Goal: Information Seeking & Learning: Check status

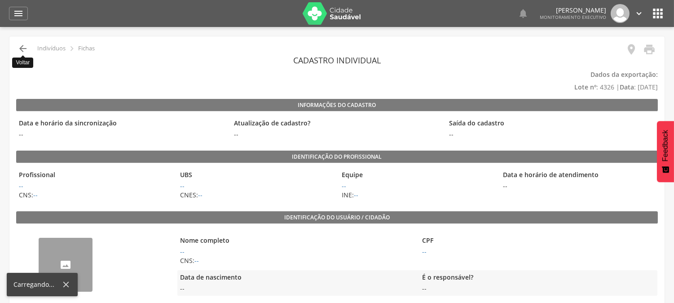
click at [25, 51] on icon "" at bounding box center [23, 48] width 11 height 11
click at [22, 48] on icon "" at bounding box center [23, 48] width 11 height 11
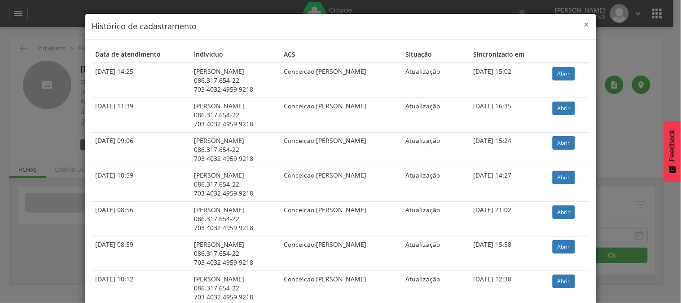
click at [584, 25] on span "×" at bounding box center [586, 24] width 5 height 13
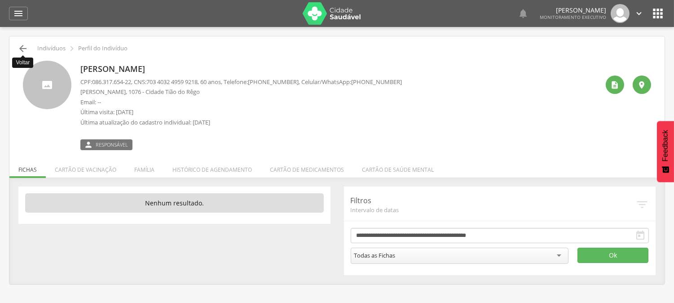
click at [25, 45] on icon "" at bounding box center [23, 48] width 11 height 11
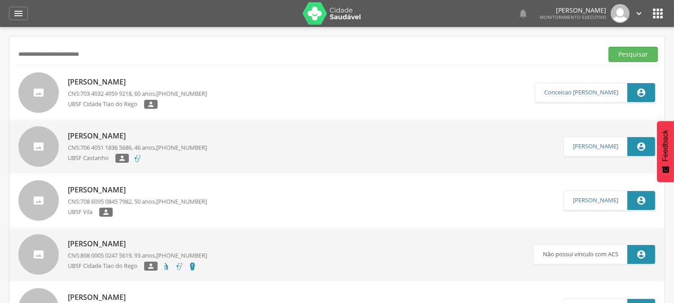
drag, startPoint x: 124, startPoint y: 61, endPoint x: 0, endPoint y: 62, distance: 124.0
click at [0, 62] on div " Supervisão  Distritos  Ubs Coordenador: - Queimadas / PB Intervalo de Tempo…" at bounding box center [337, 178] width 674 height 303
paste input "**********"
click at [609, 47] on button "Pesquisar" at bounding box center [633, 54] width 49 height 15
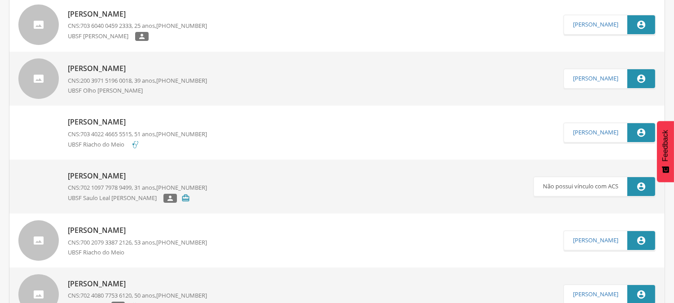
scroll to position [50, 0]
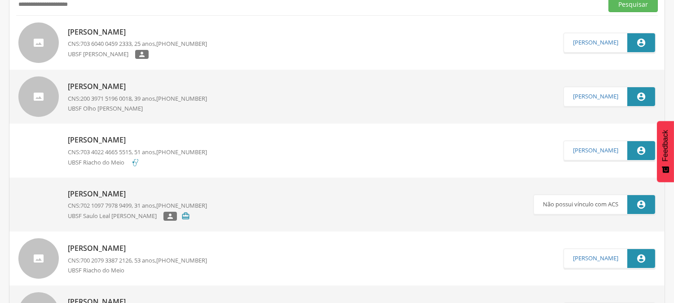
click at [132, 257] on span "700 2079 3387 2126" at bounding box center [105, 260] width 51 height 8
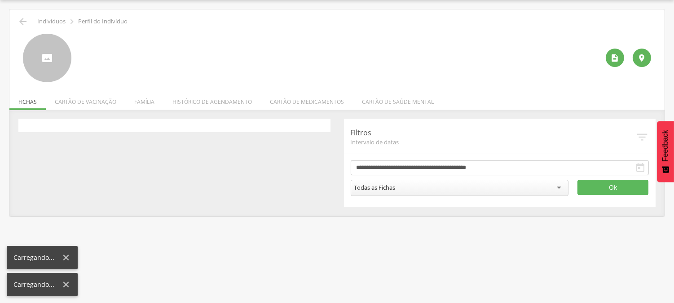
scroll to position [27, 0]
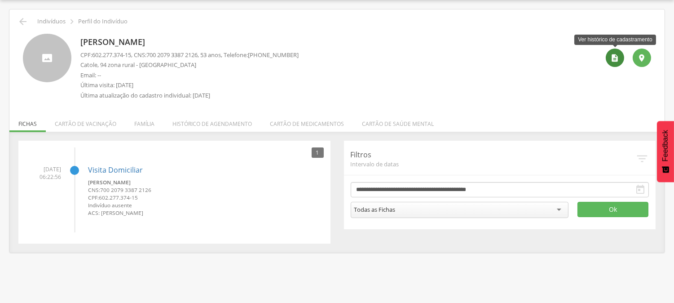
click at [612, 55] on icon "" at bounding box center [615, 57] width 9 height 9
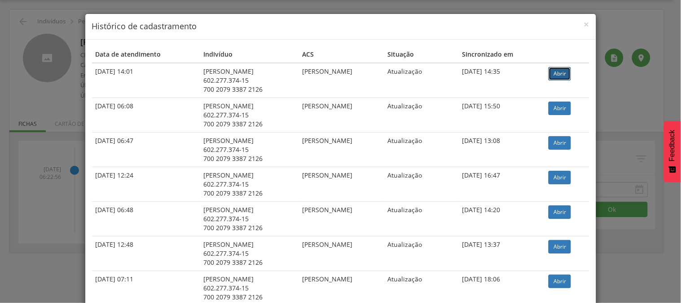
click at [564, 68] on link "Abrir" at bounding box center [560, 73] width 22 height 13
click at [584, 24] on span "×" at bounding box center [586, 24] width 5 height 13
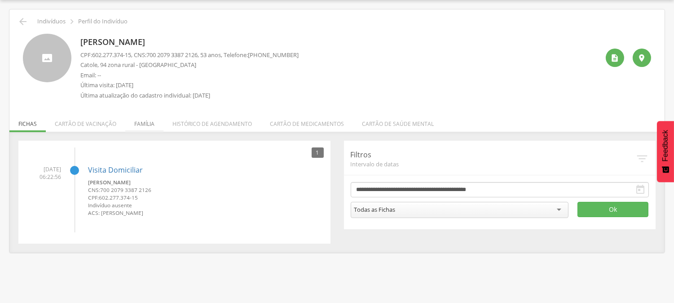
click at [142, 123] on li "Família" at bounding box center [144, 121] width 38 height 21
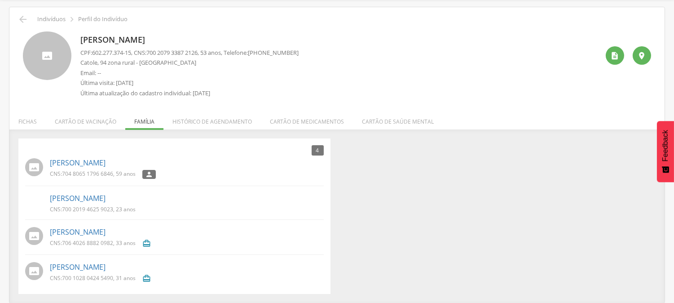
scroll to position [30, 0]
drag, startPoint x: 153, startPoint y: 50, endPoint x: 209, endPoint y: 53, distance: 56.2
click at [209, 53] on p "CPF: 602.277.374-15 , CNS: [PHONE_NUMBER] , 53 anos, Telefone: [PHONE_NUMBER]" at bounding box center [189, 52] width 218 height 9
click at [23, 17] on icon "" at bounding box center [23, 18] width 11 height 11
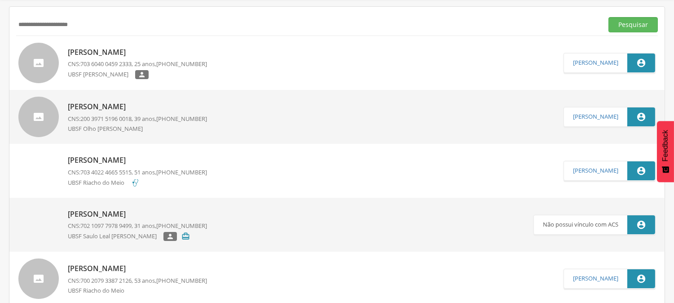
drag, startPoint x: 89, startPoint y: 25, endPoint x: 0, endPoint y: 34, distance: 89.3
click at [0, 34] on div " Supervisão  Distritos  Ubs Coordenador: - Queimadas / PB Intervalo de Tempo…" at bounding box center [337, 148] width 674 height 303
type input "**********"
click at [609, 17] on button "Pesquisar" at bounding box center [633, 24] width 49 height 15
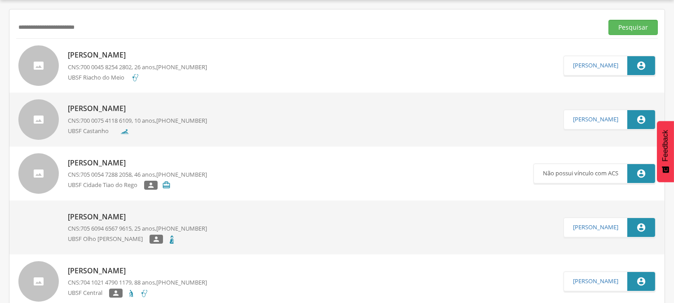
scroll to position [30, 0]
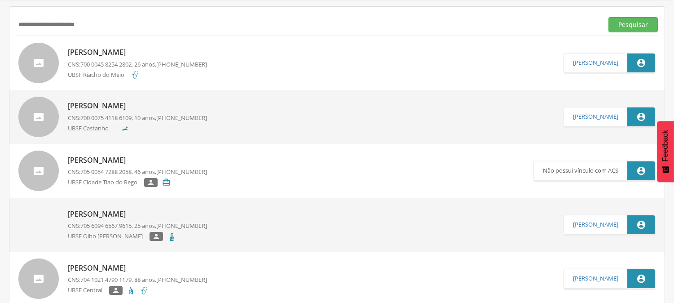
click at [101, 63] on span "700 0045 8254 2802" at bounding box center [105, 64] width 51 height 8
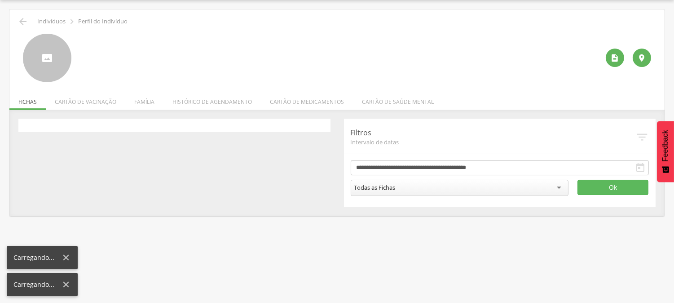
scroll to position [27, 0]
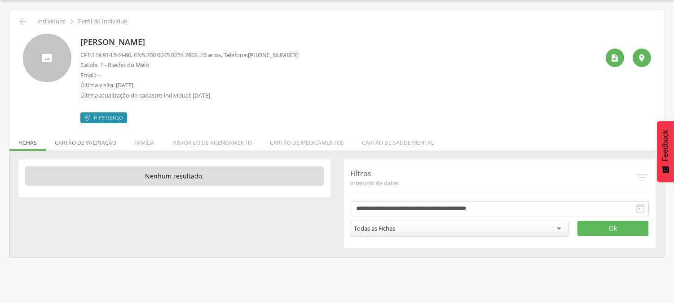
click at [98, 135] on li "Cartão de vacinação" at bounding box center [85, 140] width 79 height 21
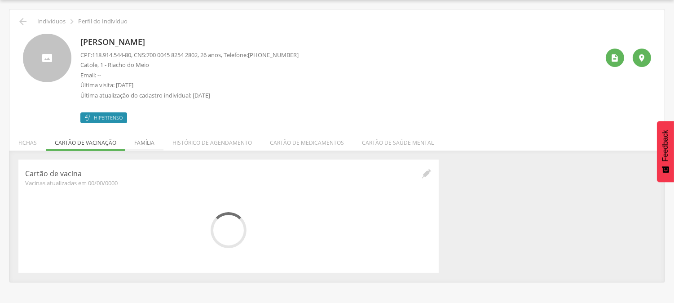
click at [149, 141] on li "Família" at bounding box center [144, 140] width 38 height 21
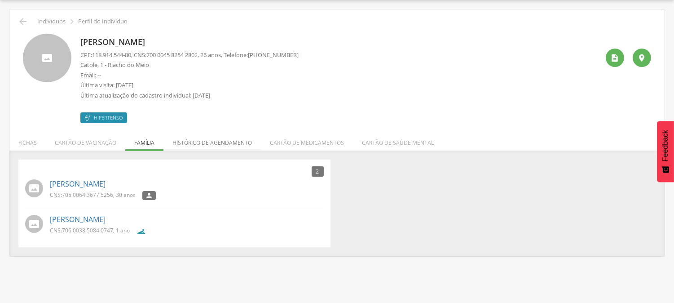
click at [197, 145] on li "Histórico de agendamento" at bounding box center [211, 140] width 97 height 21
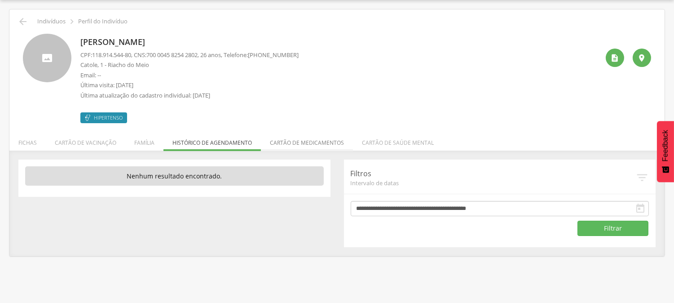
click at [286, 144] on li "Cartão de medicamentos" at bounding box center [307, 140] width 92 height 21
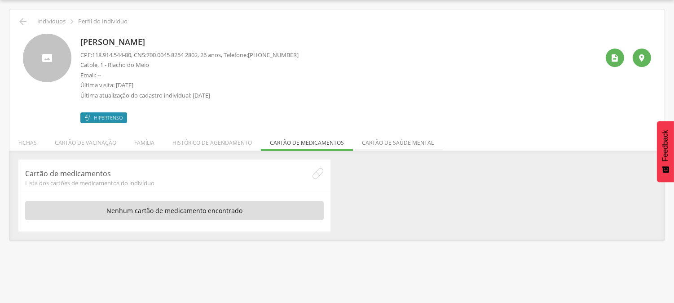
click at [380, 138] on li "Cartão de saúde mental" at bounding box center [398, 140] width 90 height 21
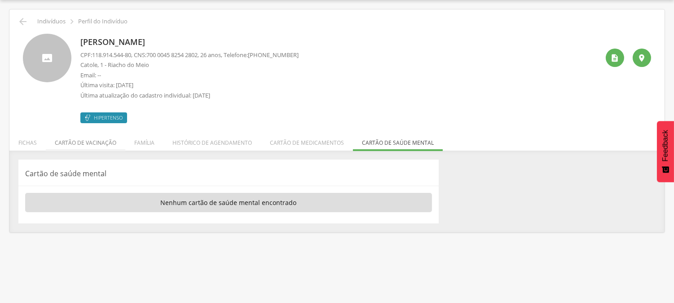
click at [83, 145] on li "Cartão de vacinação" at bounding box center [85, 140] width 79 height 21
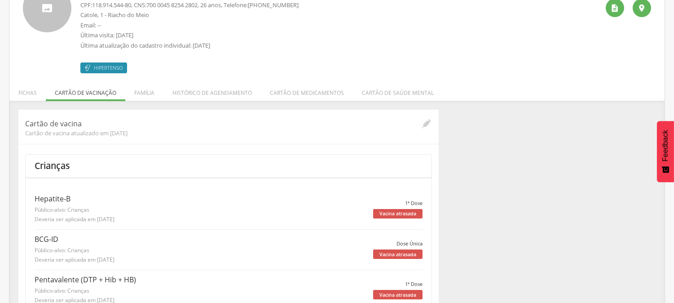
scroll to position [0, 0]
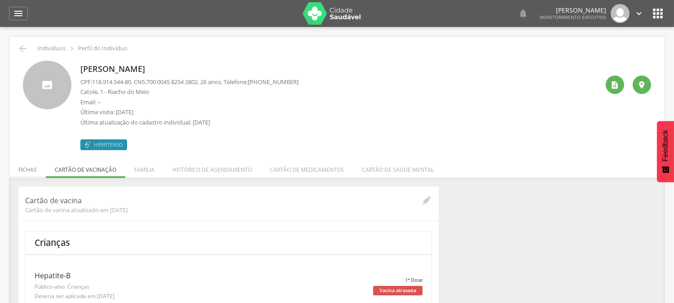
click at [22, 166] on li "Fichas" at bounding box center [27, 167] width 36 height 21
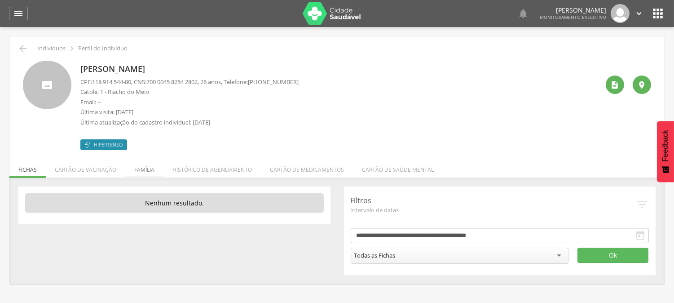
click at [138, 165] on li "Família" at bounding box center [144, 167] width 38 height 21
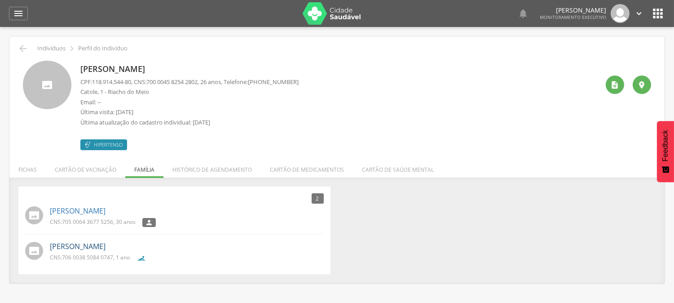
click at [106, 248] on link "[PERSON_NAME]" at bounding box center [78, 246] width 56 height 10
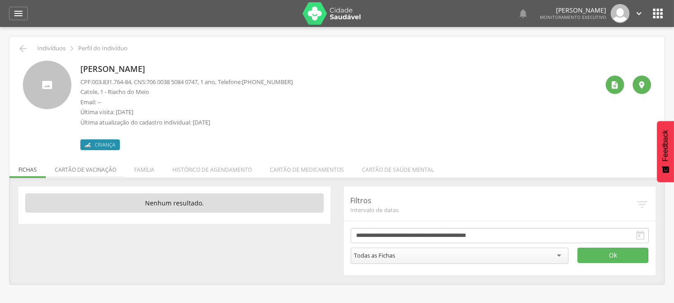
click at [90, 170] on li "Cartão de vacinação" at bounding box center [85, 167] width 79 height 21
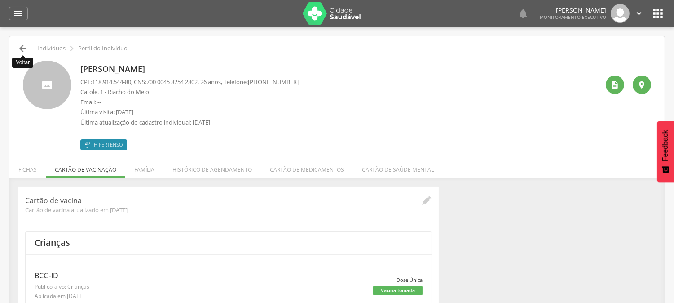
click at [21, 44] on icon "" at bounding box center [23, 48] width 11 height 11
click at [21, 44] on div " Supervisão  Distritos  Ubs Coordenador: - Queimadas / PB Intervalo de Tempo…" at bounding box center [337, 178] width 674 height 303
